Goal: Task Accomplishment & Management: Use online tool/utility

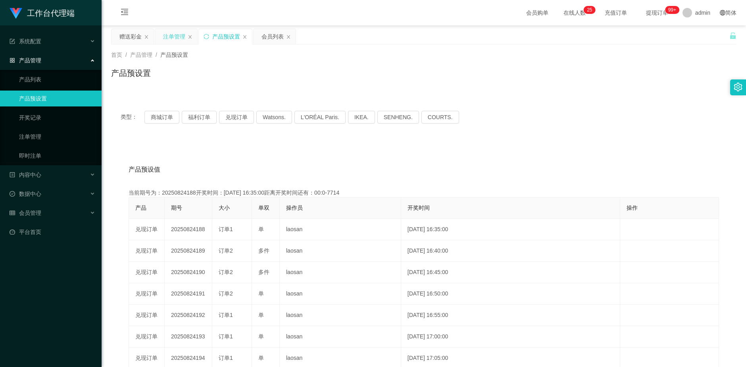
click at [169, 38] on div "注单管理" at bounding box center [174, 36] width 22 height 15
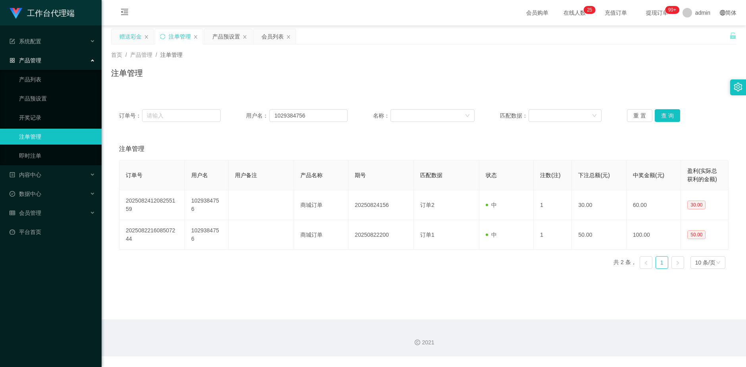
click at [129, 34] on div "赠送彩金" at bounding box center [130, 36] width 22 height 15
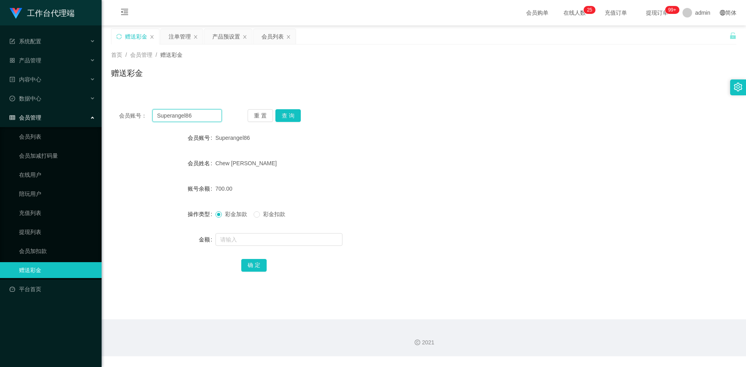
drag, startPoint x: 202, startPoint y: 115, endPoint x: 137, endPoint y: 118, distance: 64.7
click at [138, 116] on div "会员账号： Superangel86" at bounding box center [170, 115] width 103 height 13
type input "3"
click at [297, 116] on button "查 询" at bounding box center [287, 115] width 25 height 13
click at [228, 36] on div "产品预设置" at bounding box center [226, 36] width 28 height 15
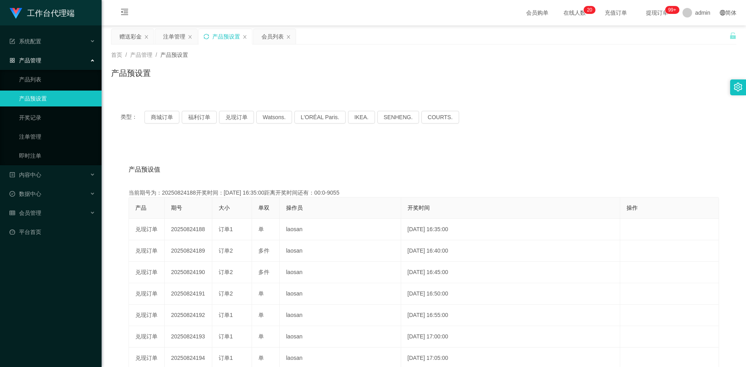
click at [205, 36] on icon "图标: sync" at bounding box center [206, 37] width 6 height 6
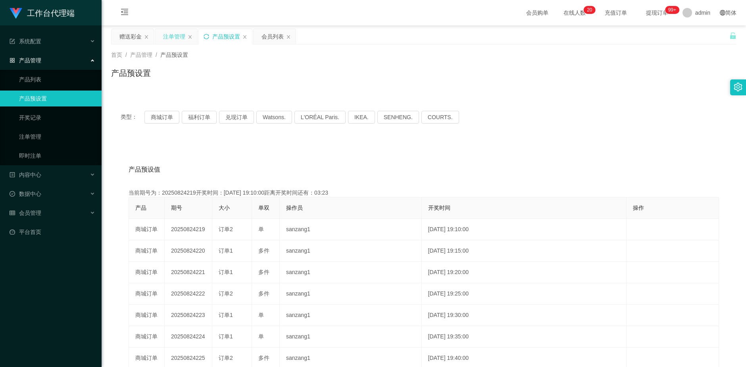
drag, startPoint x: 170, startPoint y: 41, endPoint x: 282, endPoint y: 58, distance: 114.0
click at [170, 41] on div "注单管理" at bounding box center [174, 36] width 22 height 15
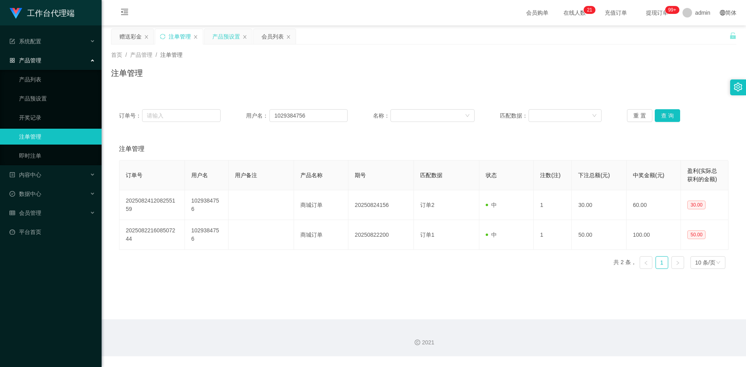
click at [226, 36] on div "产品预设置" at bounding box center [226, 36] width 28 height 15
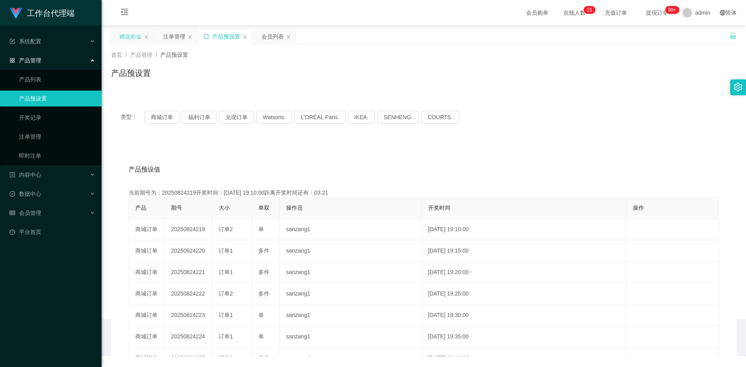
click at [119, 34] on div "赠送彩金" at bounding box center [132, 36] width 42 height 15
drag, startPoint x: 126, startPoint y: 34, endPoint x: 313, endPoint y: 113, distance: 202.8
click at [126, 35] on div "赠送彩金" at bounding box center [130, 36] width 22 height 15
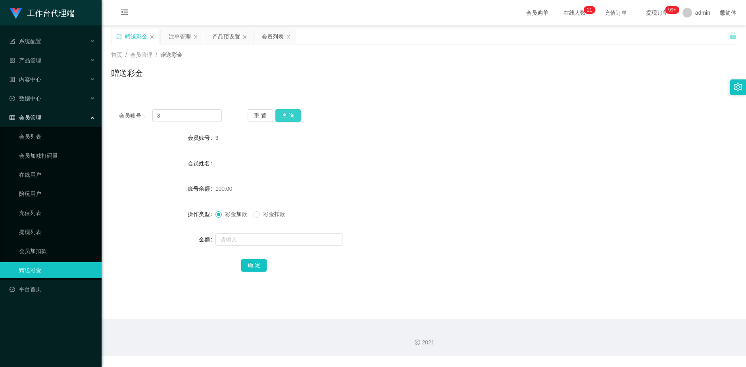
click at [294, 116] on button "查 询" at bounding box center [287, 115] width 25 height 13
click at [294, 116] on div "重 置 查 询" at bounding box center [299, 115] width 103 height 13
click at [292, 115] on button "查 询" at bounding box center [287, 115] width 25 height 13
click at [292, 115] on button "查 询" at bounding box center [292, 115] width 34 height 13
